Goal: Information Seeking & Learning: Learn about a topic

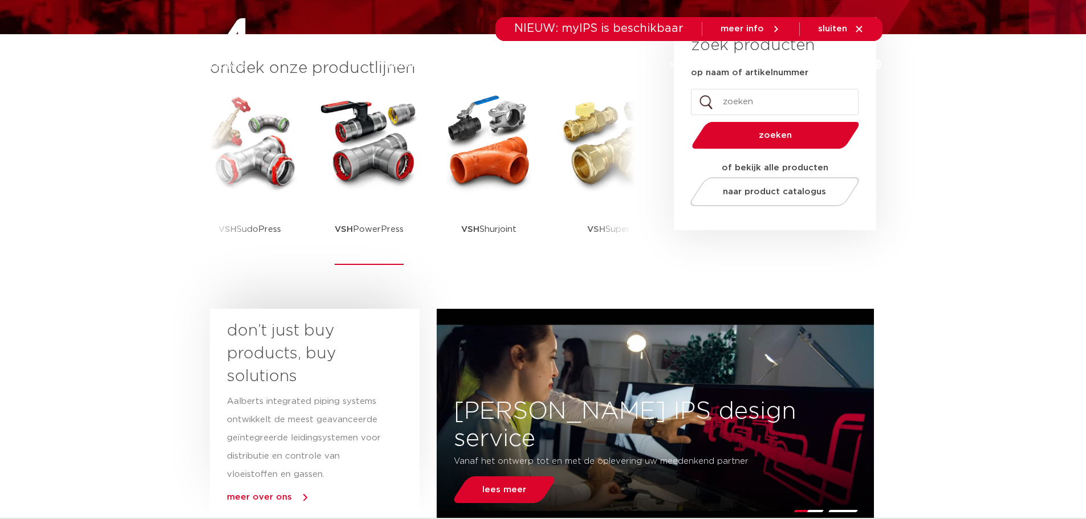
click at [365, 170] on img at bounding box center [369, 142] width 103 height 103
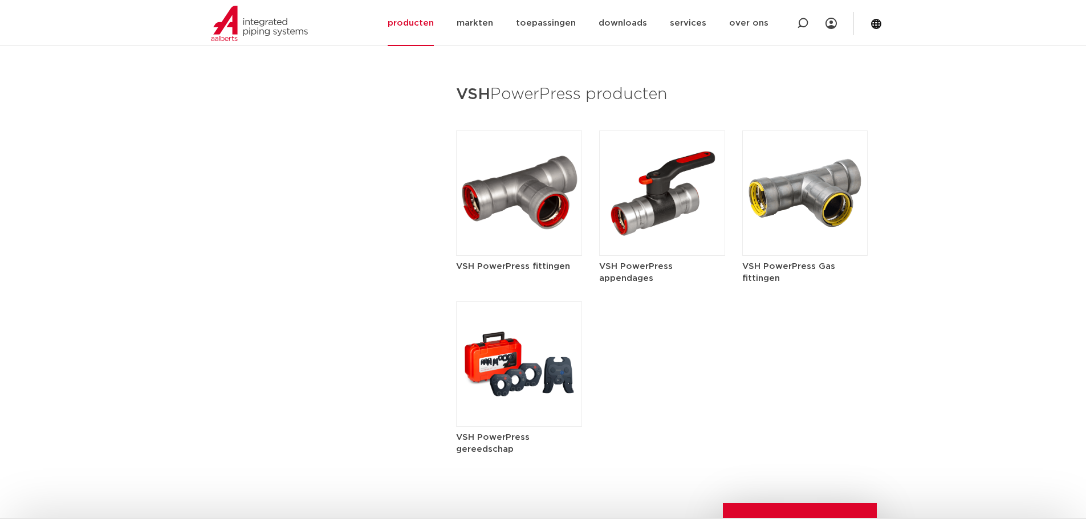
scroll to position [1368, 0]
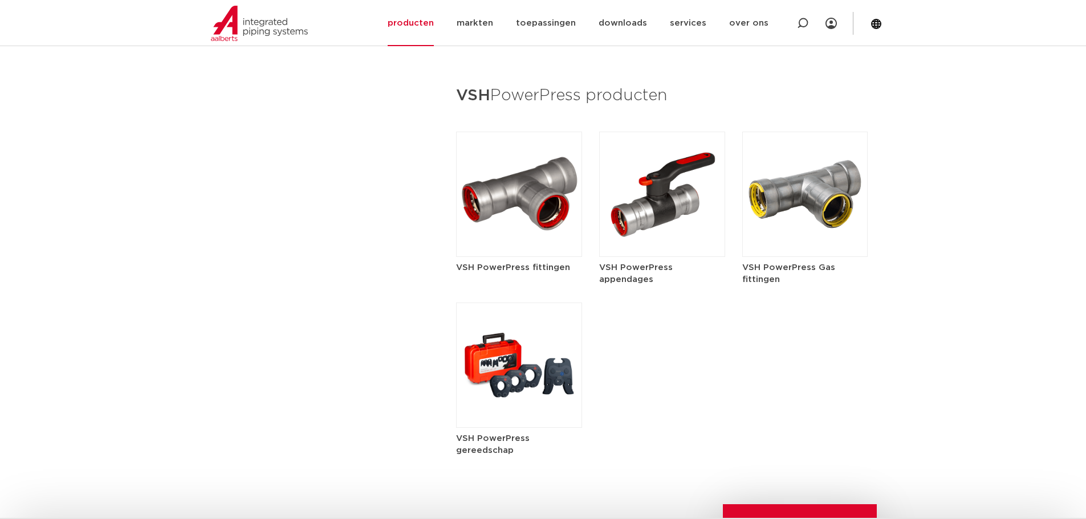
click at [518, 211] on img at bounding box center [519, 194] width 126 height 125
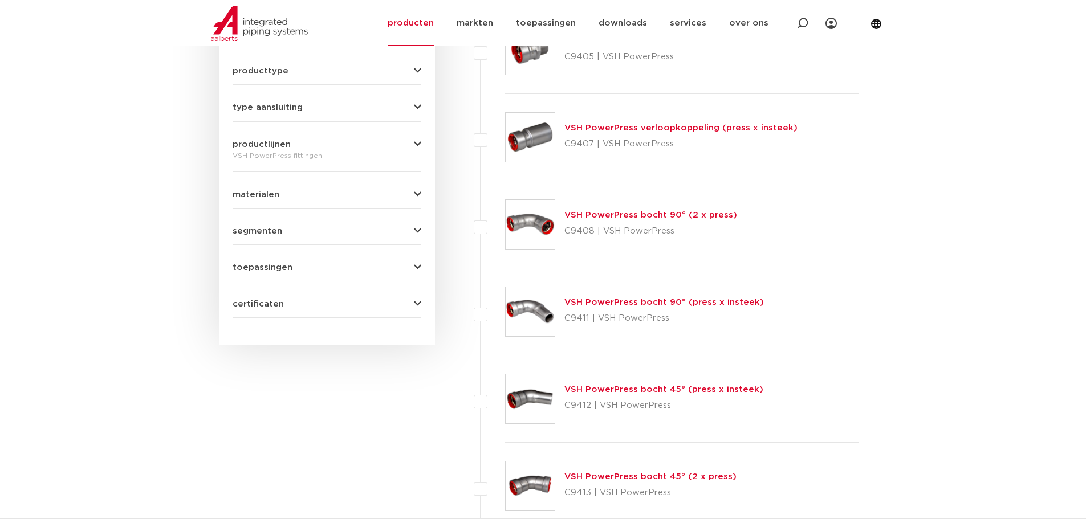
scroll to position [285, 0]
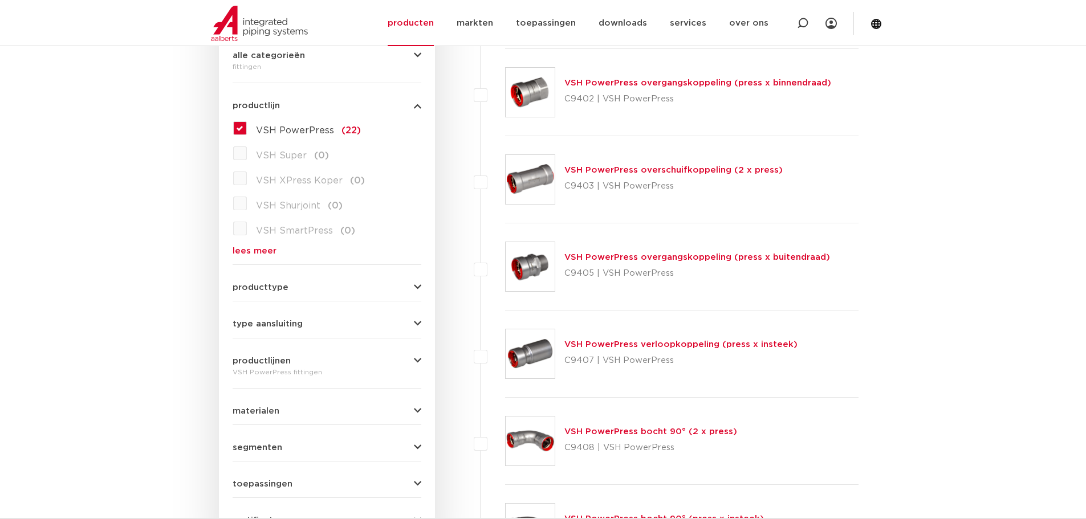
click at [729, 258] on link "VSH PowerPress overgangskoppeling (press x buitendraad)" at bounding box center [697, 257] width 266 height 9
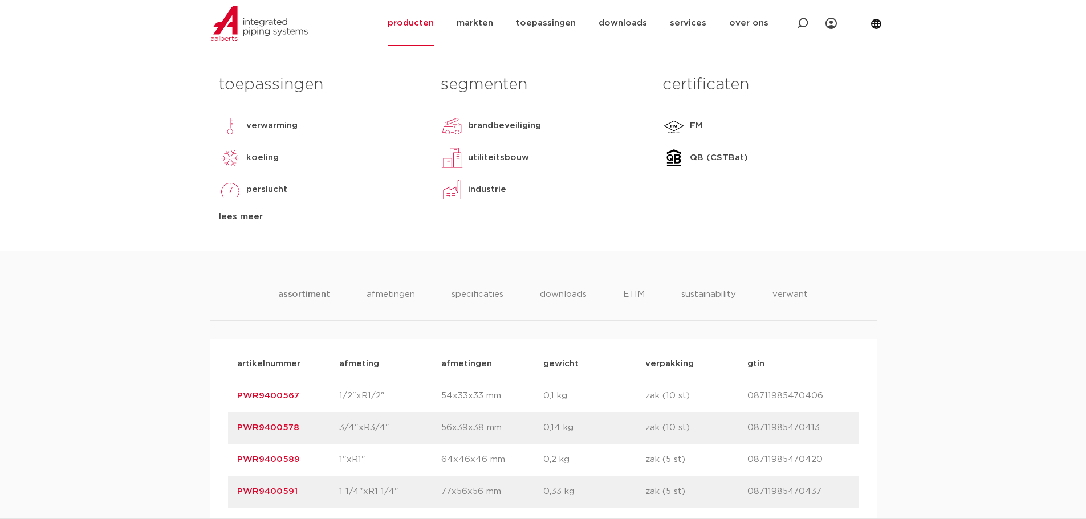
scroll to position [684, 0]
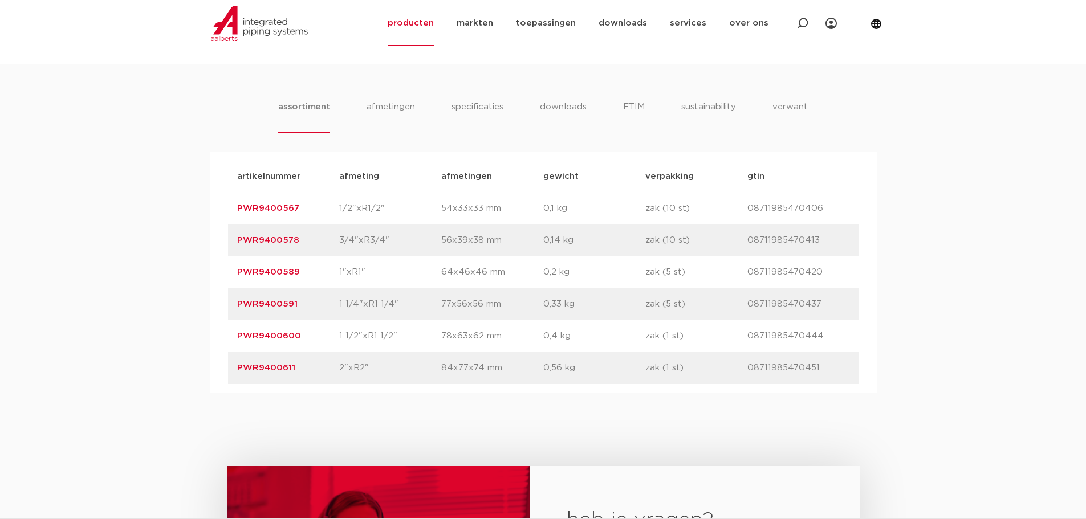
drag, startPoint x: 388, startPoint y: 210, endPoint x: 335, endPoint y: 209, distance: 53.0
click at [335, 209] on div "artikelnummer PWR9400567 afmeting 1/2"xR1/2" afmetingen 54x33x33 mm gewicht 0,1…" at bounding box center [543, 209] width 630 height 32
click at [378, 201] on div "artikelnummer PWR9400567 afmeting 1/2"xR1/2" afmetingen 54x33x33 mm gewicht 0,1…" at bounding box center [543, 209] width 630 height 32
drag, startPoint x: 343, startPoint y: 211, endPoint x: 404, endPoint y: 207, distance: 61.7
click at [404, 207] on p "1/2"xR1/2"" at bounding box center [390, 209] width 102 height 14
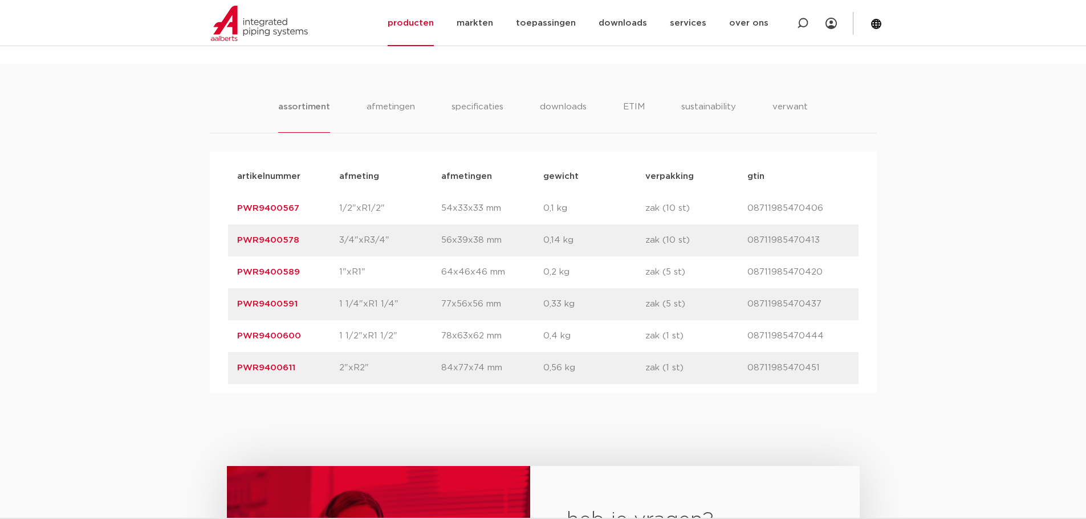
click at [404, 207] on p "1/2"xR1/2"" at bounding box center [390, 209] width 102 height 14
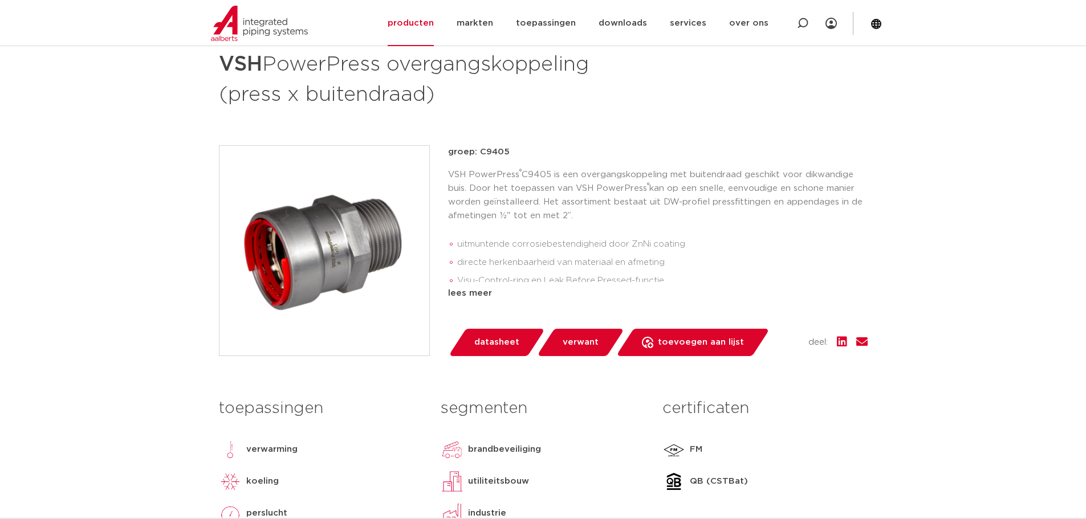
scroll to position [171, 0]
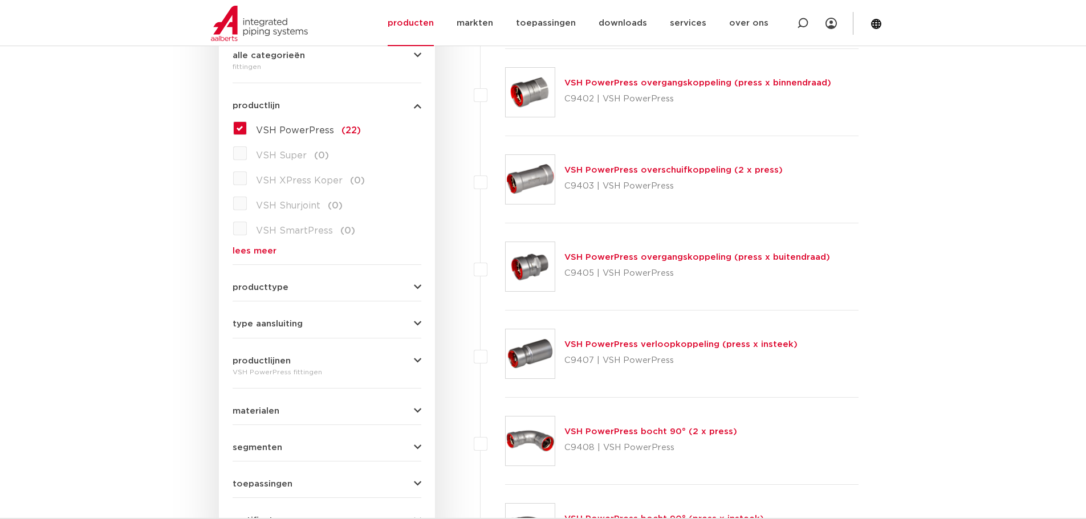
click at [689, 82] on link "VSH PowerPress overgangskoppeling (press x binnendraad)" at bounding box center [697, 83] width 267 height 9
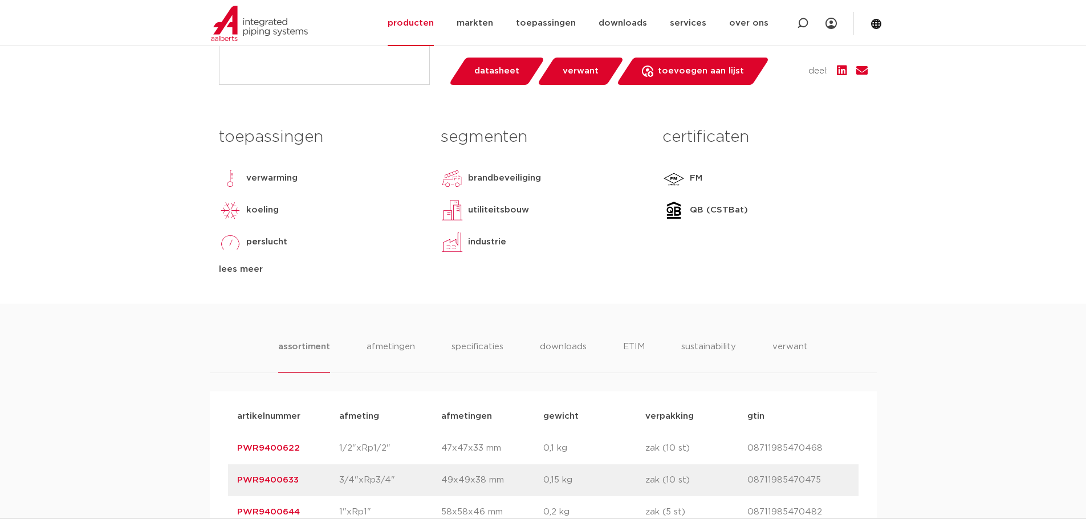
scroll to position [570, 0]
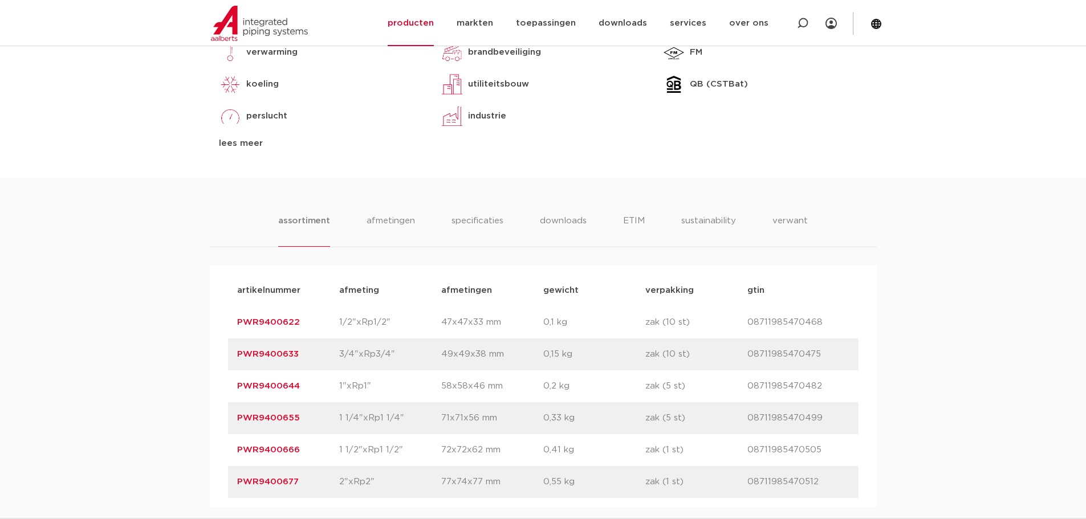
drag, startPoint x: 316, startPoint y: 317, endPoint x: 204, endPoint y: 323, distance: 111.9
click at [204, 323] on div "assortiment afmetingen specificaties downloads ETIM sustainability verwant asso…" at bounding box center [543, 342] width 1086 height 329
copy link "PWR9400622"
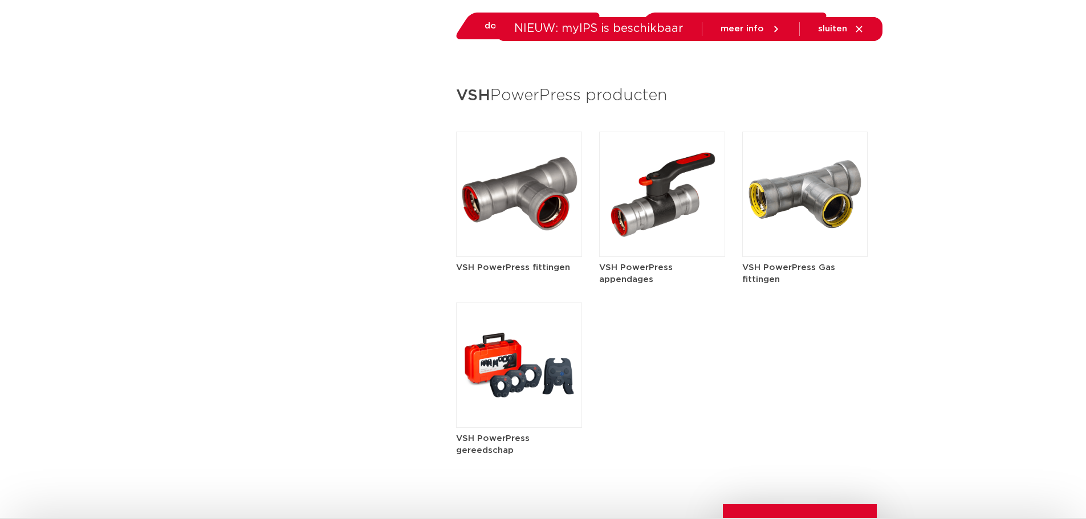
click at [516, 358] on img at bounding box center [519, 365] width 126 height 125
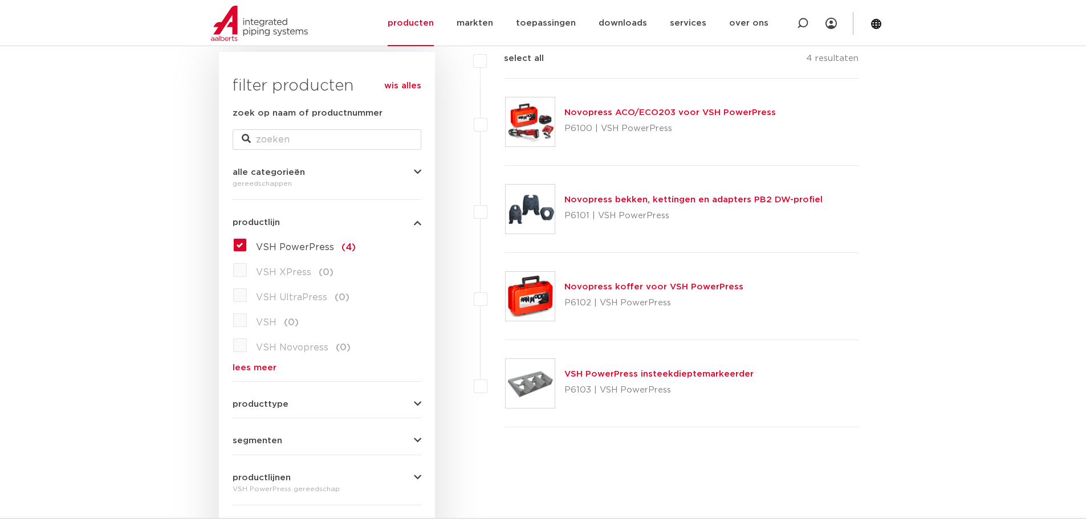
scroll to position [171, 0]
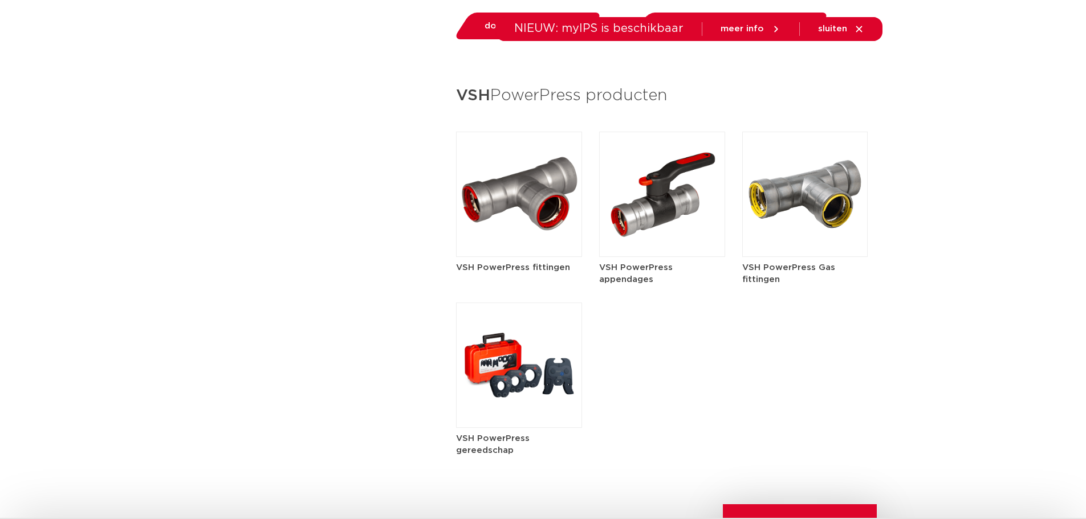
click at [677, 188] on img at bounding box center [662, 194] width 126 height 125
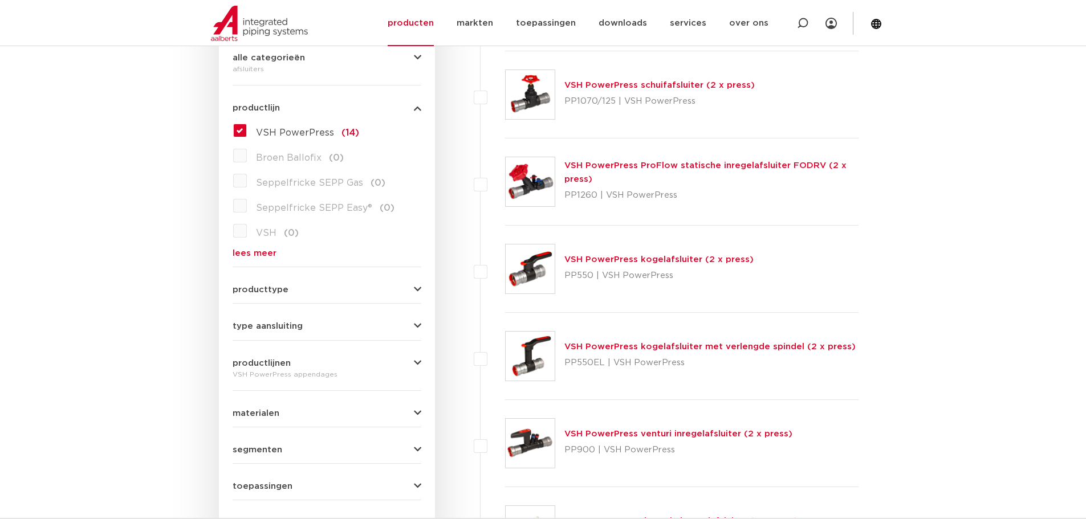
scroll to position [171, 0]
